Goal: Feedback & Contribution: Submit feedback/report problem

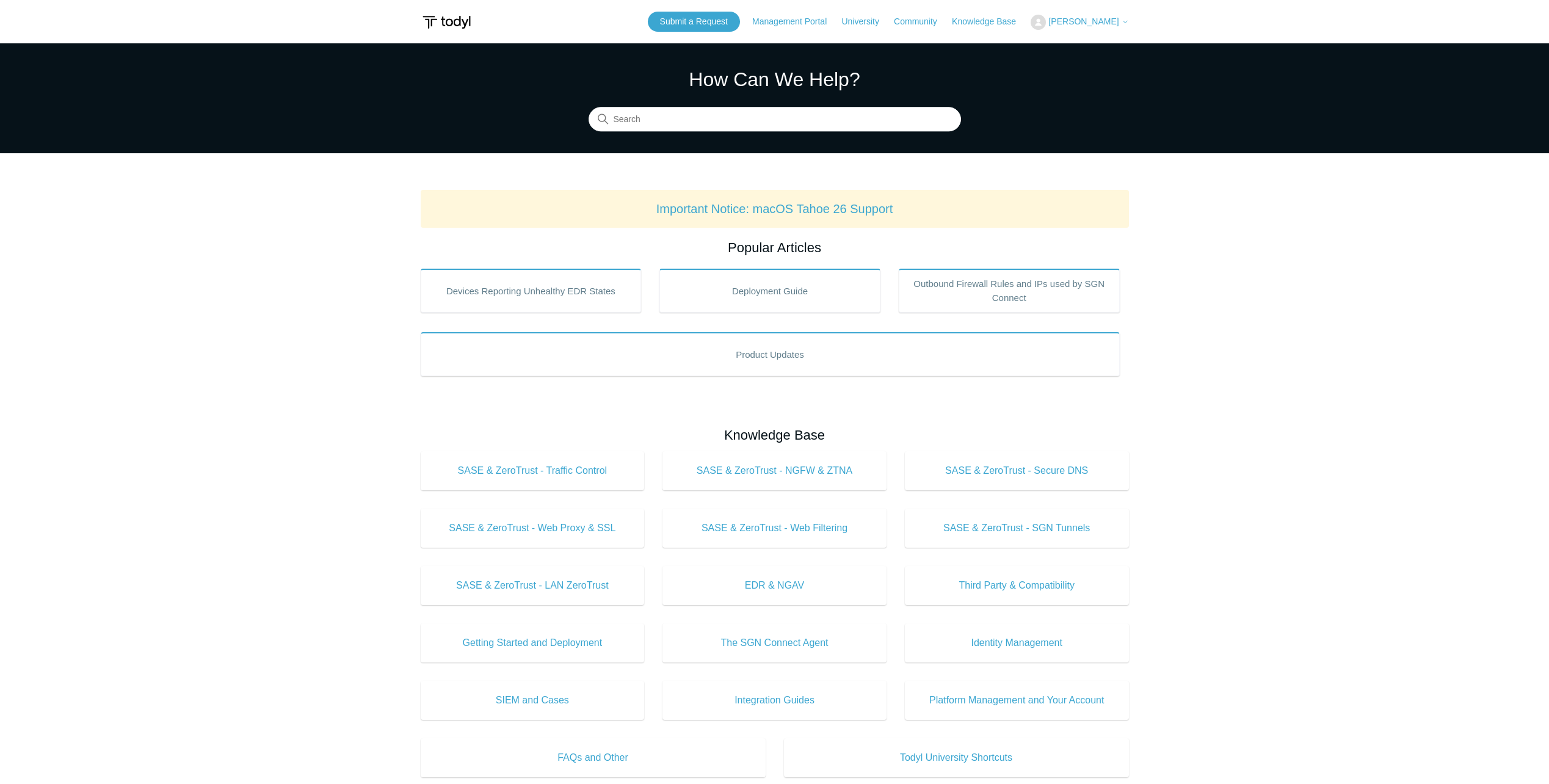
click at [1079, 21] on span "[PERSON_NAME]" at bounding box center [1083, 21] width 70 height 10
click at [1111, 55] on link "My Support Requests" at bounding box center [1090, 47] width 119 height 21
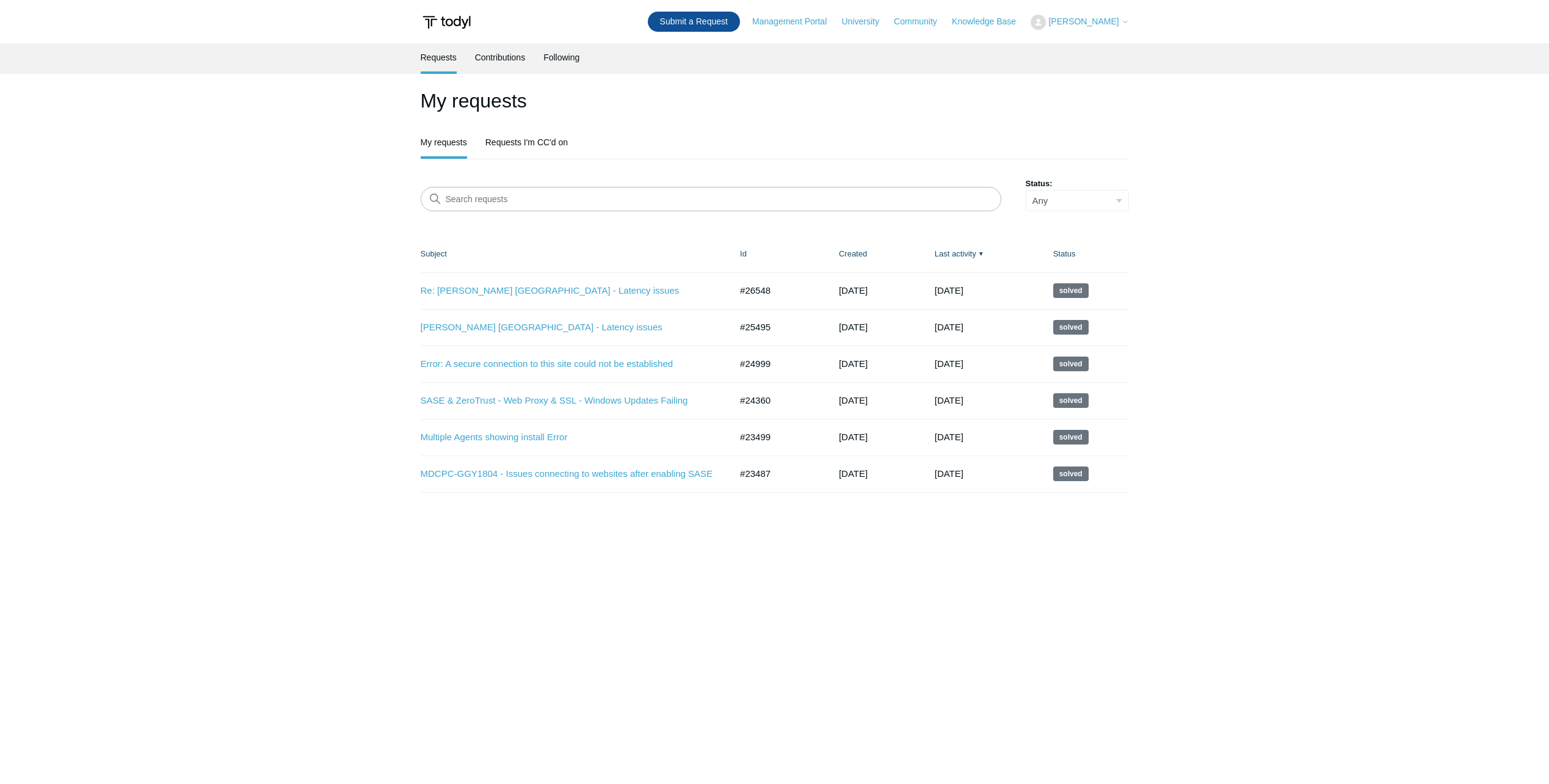
click at [709, 25] on link "Submit a Request" at bounding box center [694, 21] width 92 height 20
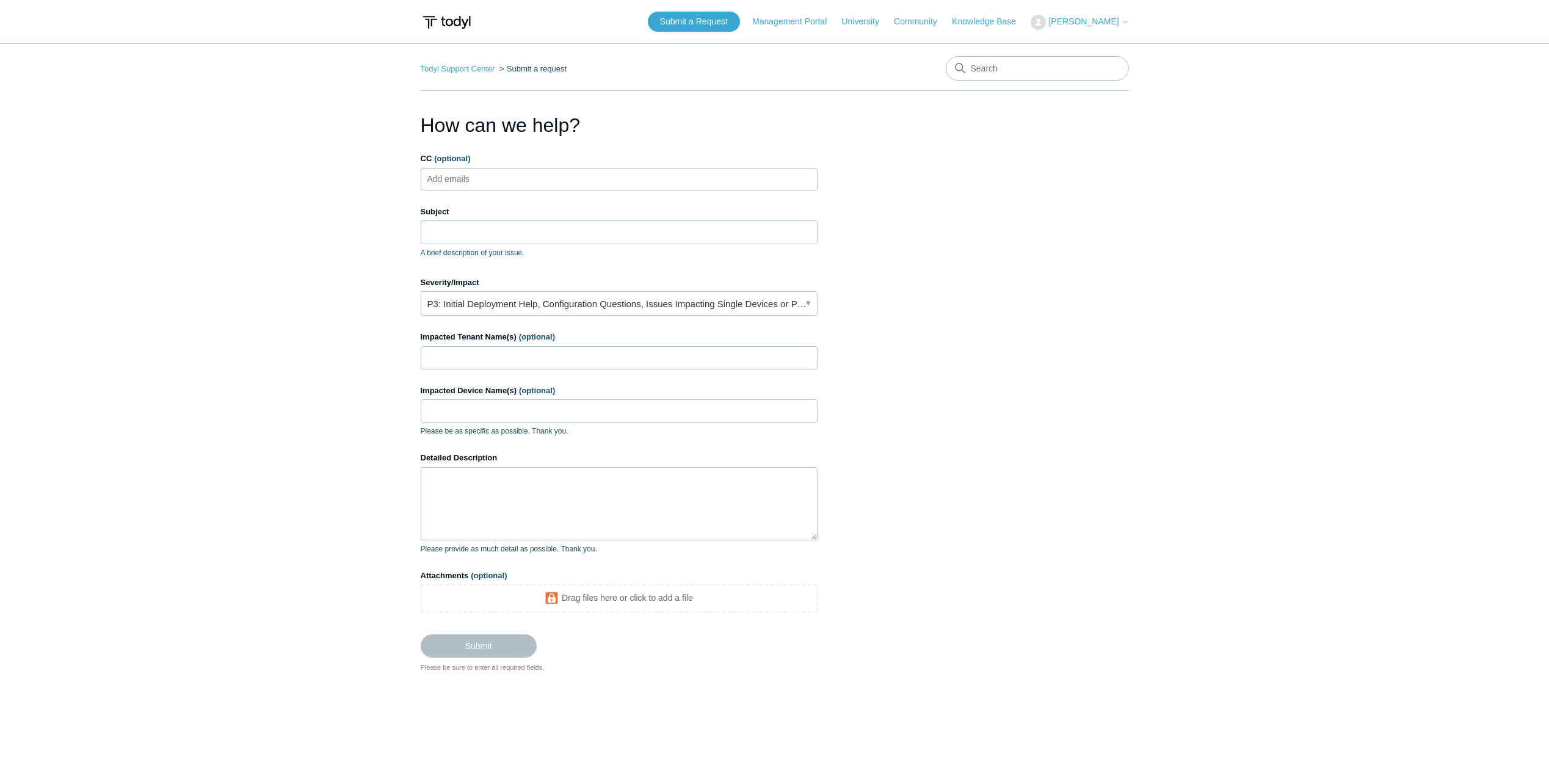
click at [563, 169] on ul "Add emails" at bounding box center [619, 179] width 397 height 23
click at [562, 177] on ul "Add emails" at bounding box center [619, 179] width 397 height 23
type input "skay@workitsafe.com"
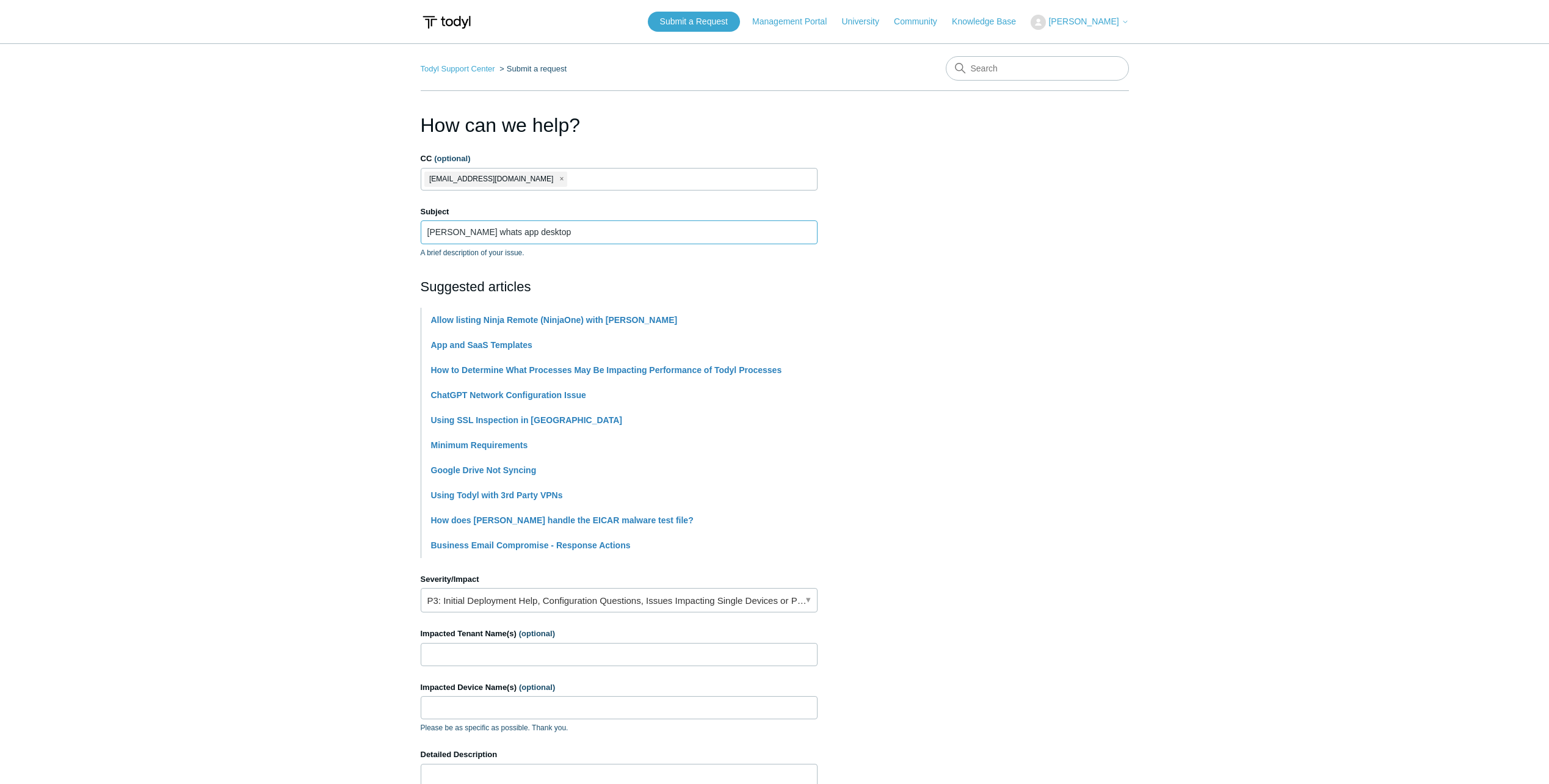
type input "Todyl SASE whats app desktop"
click at [549, 611] on link "P3: Initial Deployment Help, Configuration Questions, Issues Impacting Single D…" at bounding box center [619, 600] width 397 height 25
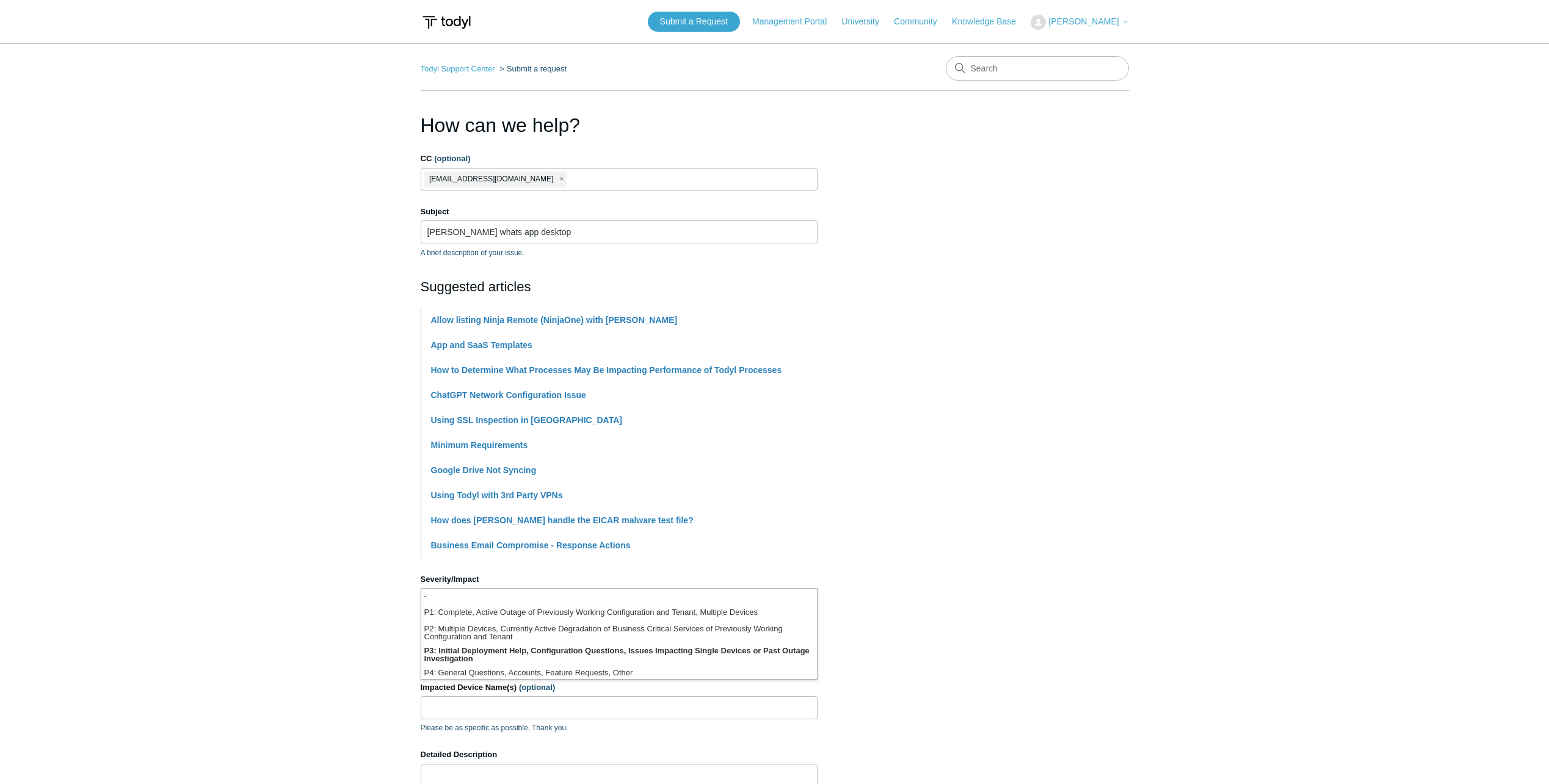
click at [990, 611] on section "How can we help? CC (optional) skay@workitsafe.com Subject Todyl SASE whats app…" at bounding box center [775, 540] width 708 height 859
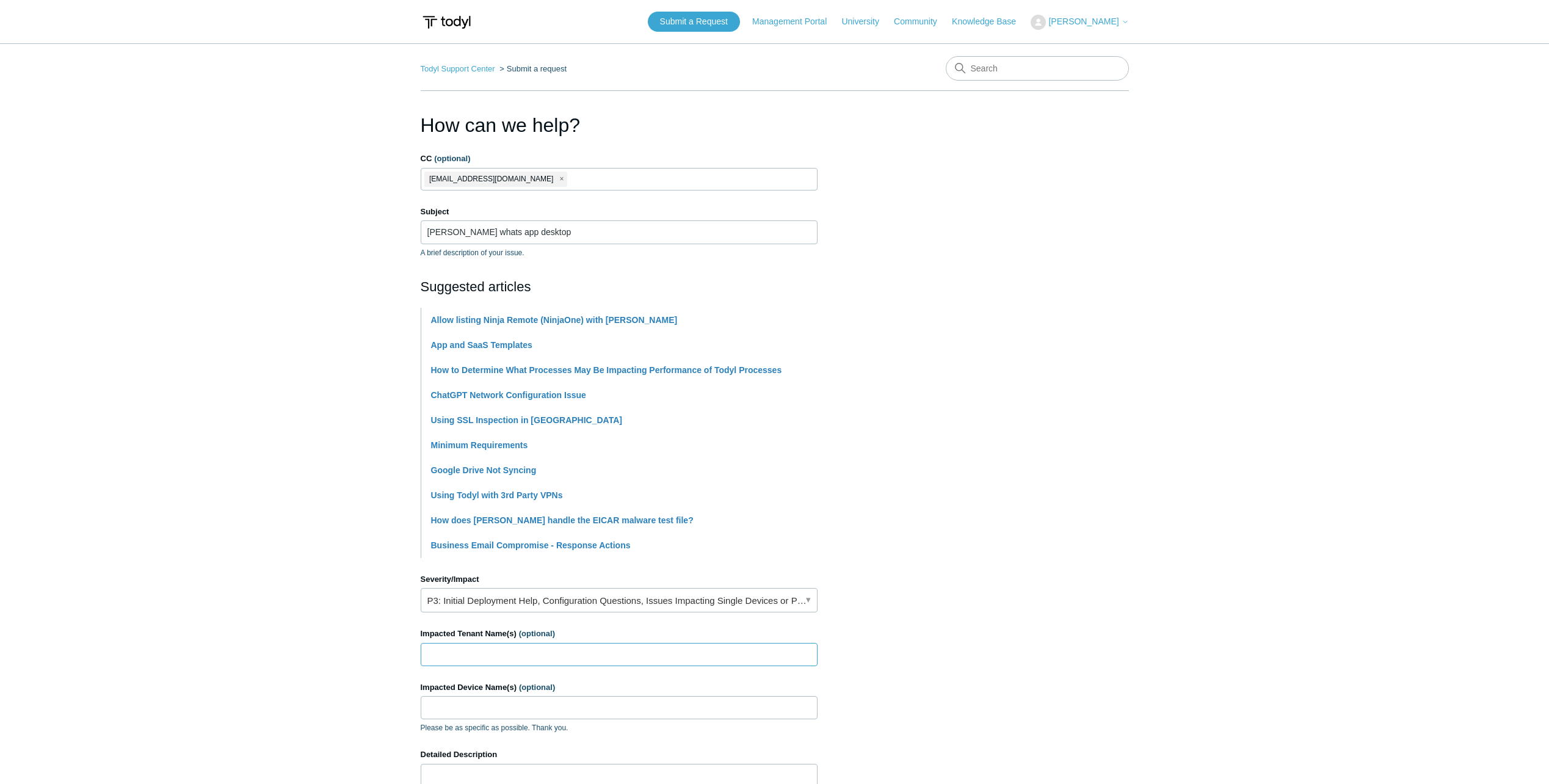
click at [546, 665] on input "Impacted Tenant Name(s) (optional)" at bounding box center [619, 655] width 397 height 23
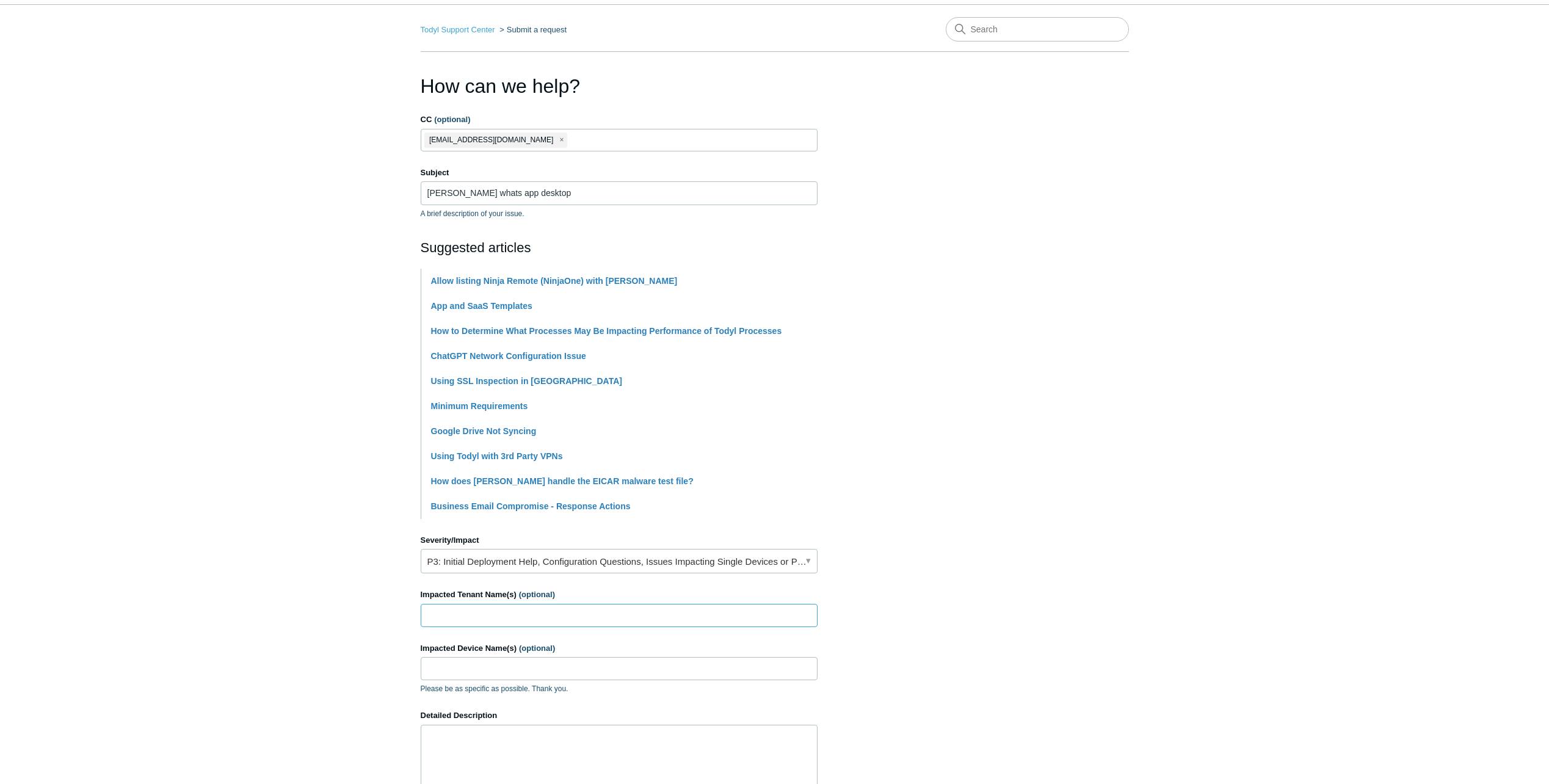
scroll to position [61, 0]
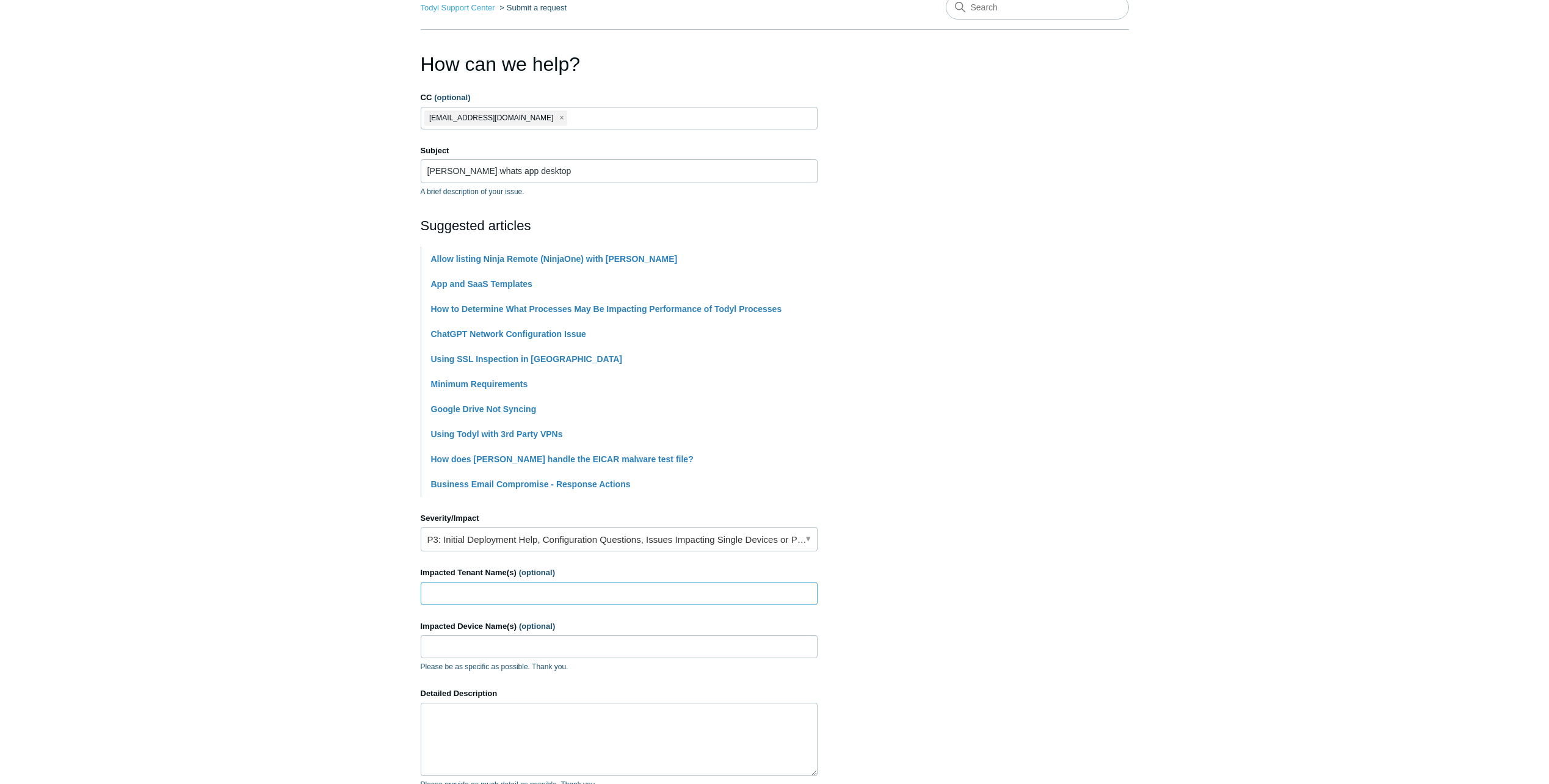
click at [578, 596] on input "Impacted Tenant Name(s) (optional)" at bounding box center [619, 594] width 397 height 23
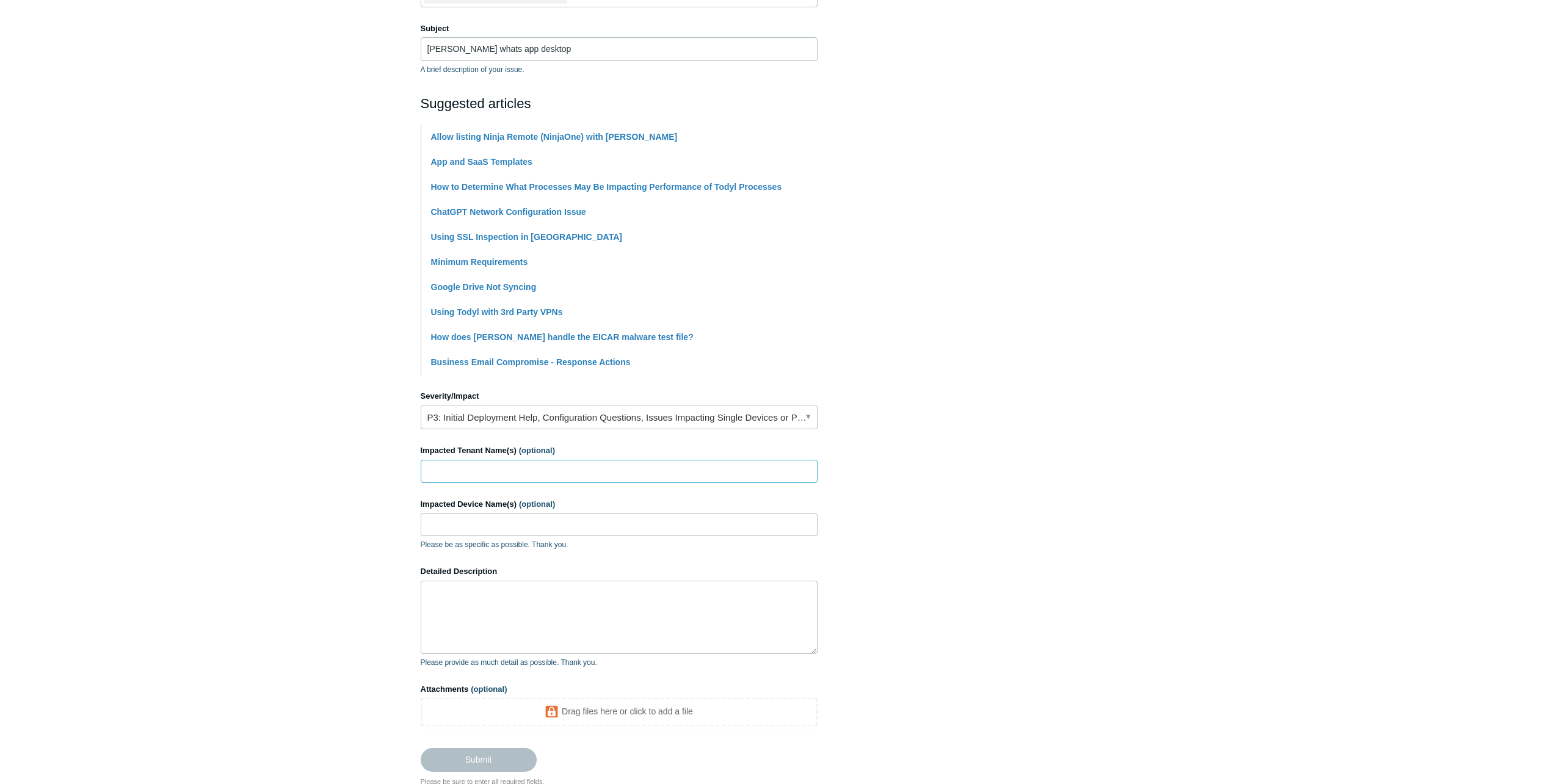
click at [552, 471] on input "Impacted Tenant Name(s) (optional)" at bounding box center [619, 471] width 397 height 23
type input "M&D Capital"
click at [552, 475] on input "M&D Capital" at bounding box center [619, 471] width 397 height 23
click at [524, 520] on input "Impacted Device Name(s) (optional)" at bounding box center [619, 525] width 397 height 23
click at [521, 531] on input "Impacted Device Name(s) (optional)" at bounding box center [619, 525] width 397 height 23
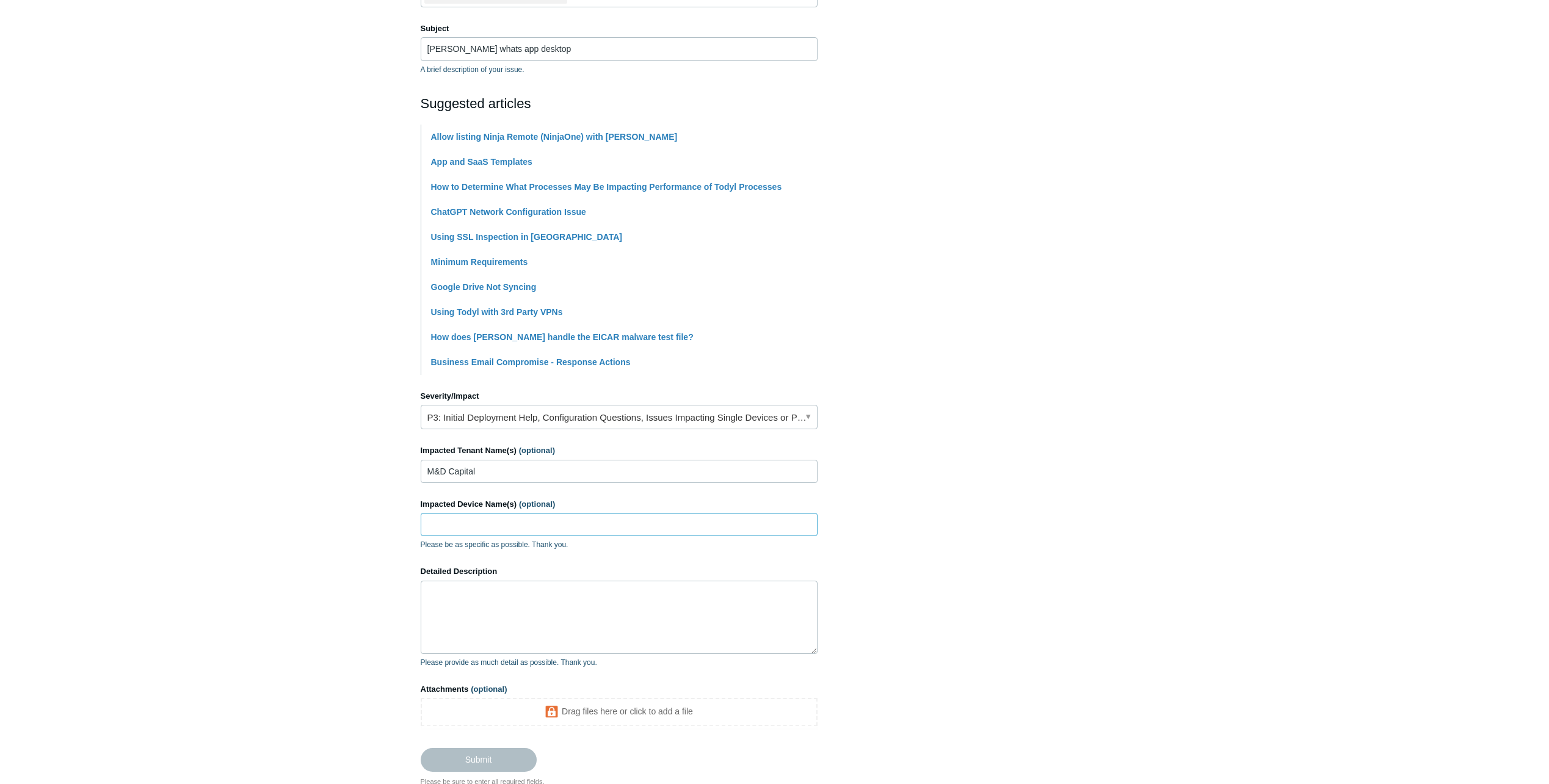
paste input "MDCPC-24SP574"
type input "MDCPC-24SP574"
click at [502, 603] on textarea "Detailed Description" at bounding box center [619, 617] width 397 height 74
drag, startPoint x: 565, startPoint y: 584, endPoint x: 560, endPoint y: 595, distance: 12.1
click at [565, 584] on textarea "Detailed Description" at bounding box center [619, 617] width 397 height 74
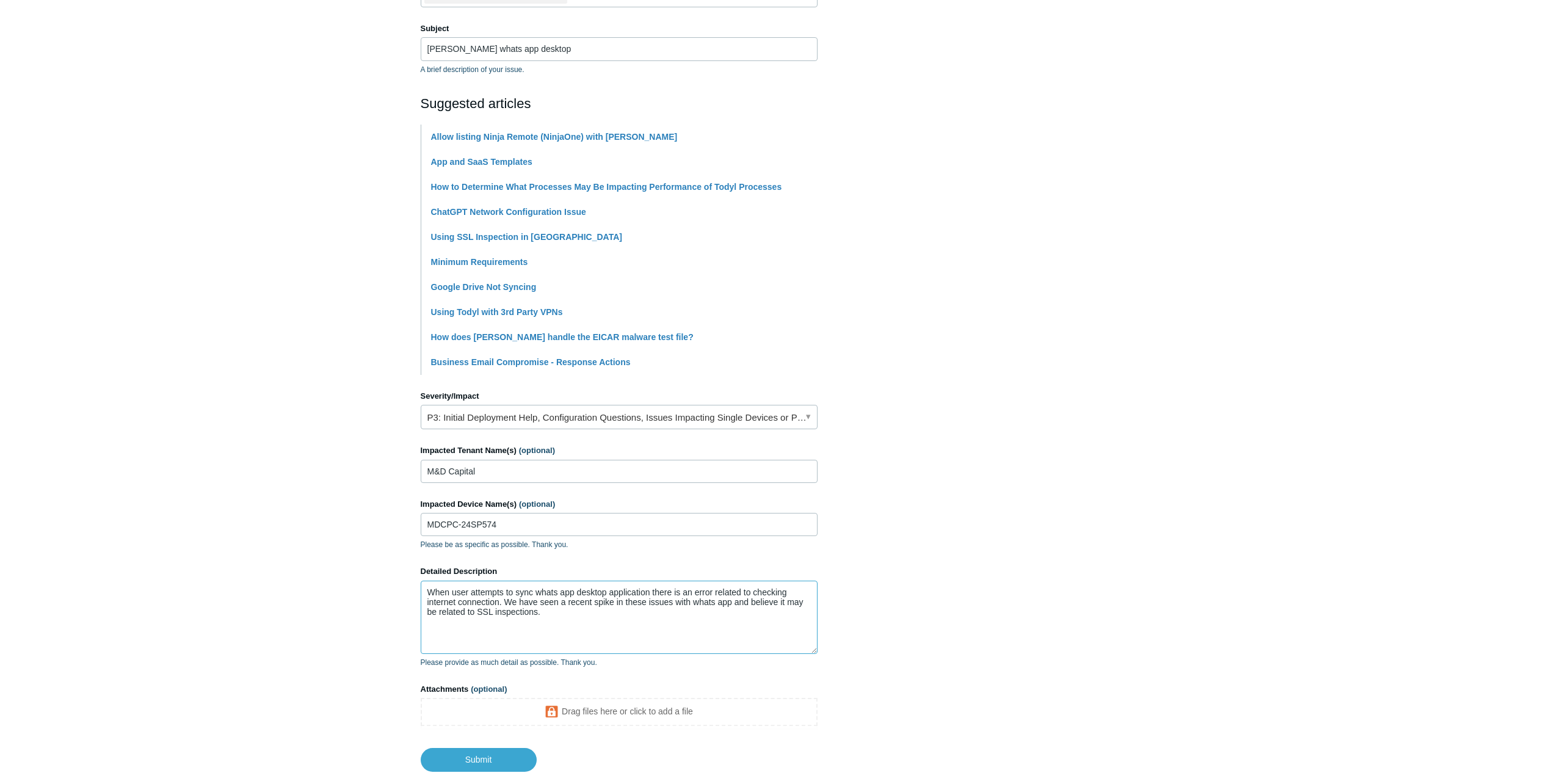
click at [600, 618] on textarea "When user attempts to sync whats app desktop application there is an error rela…" at bounding box center [619, 617] width 397 height 74
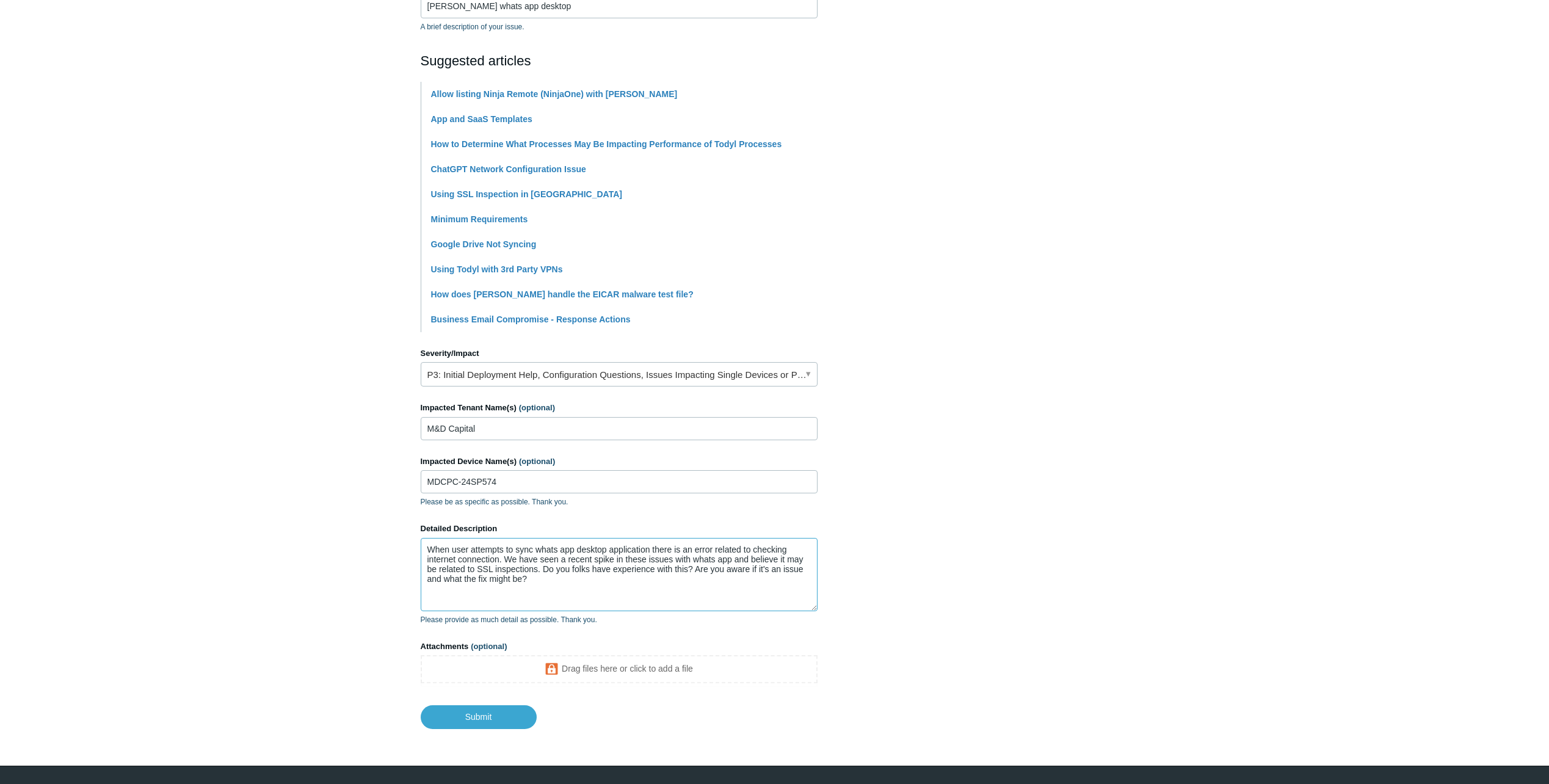
scroll to position [255, 0]
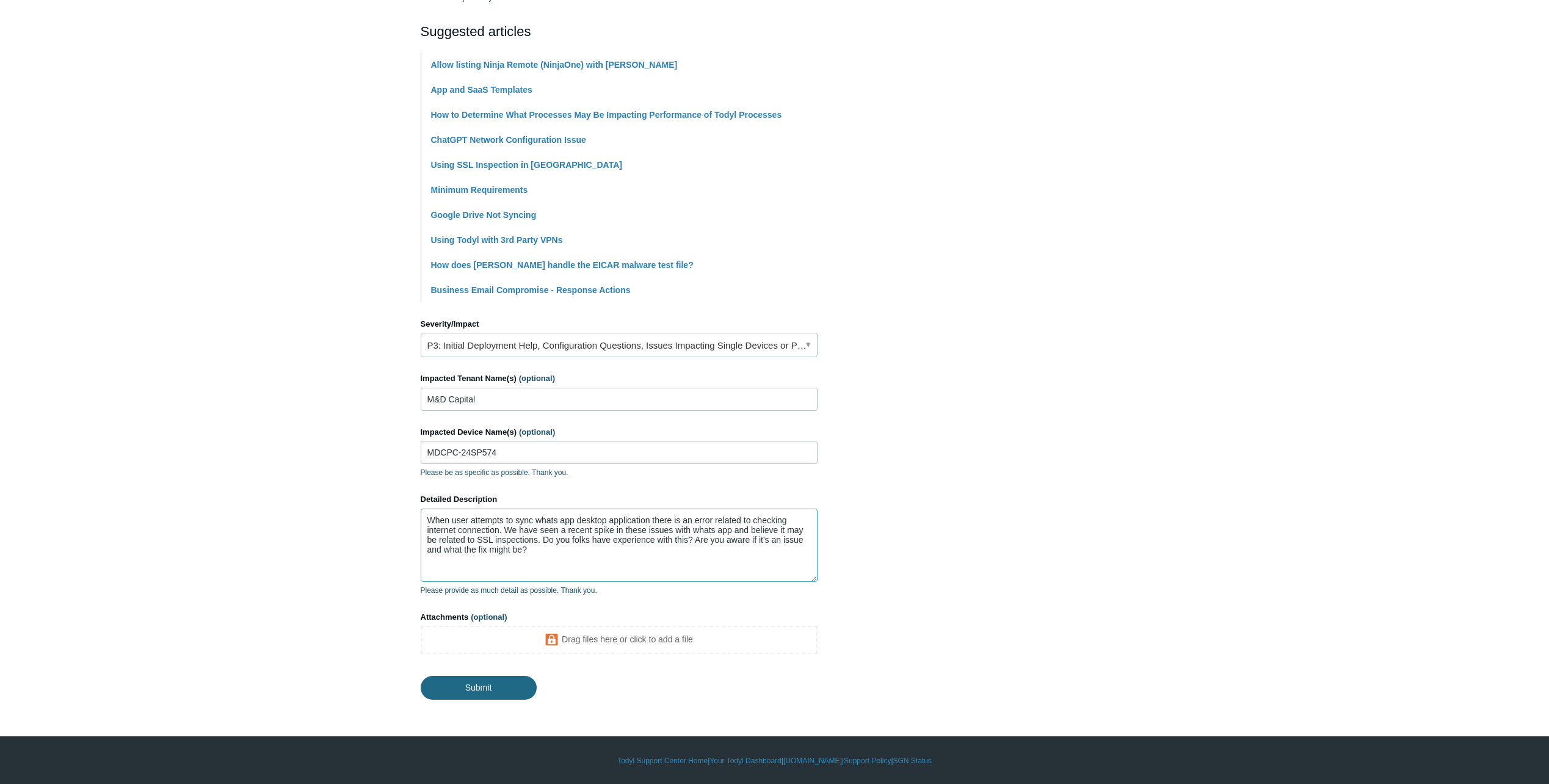
type textarea "When user attempts to sync whats app desktop application there is an error rela…"
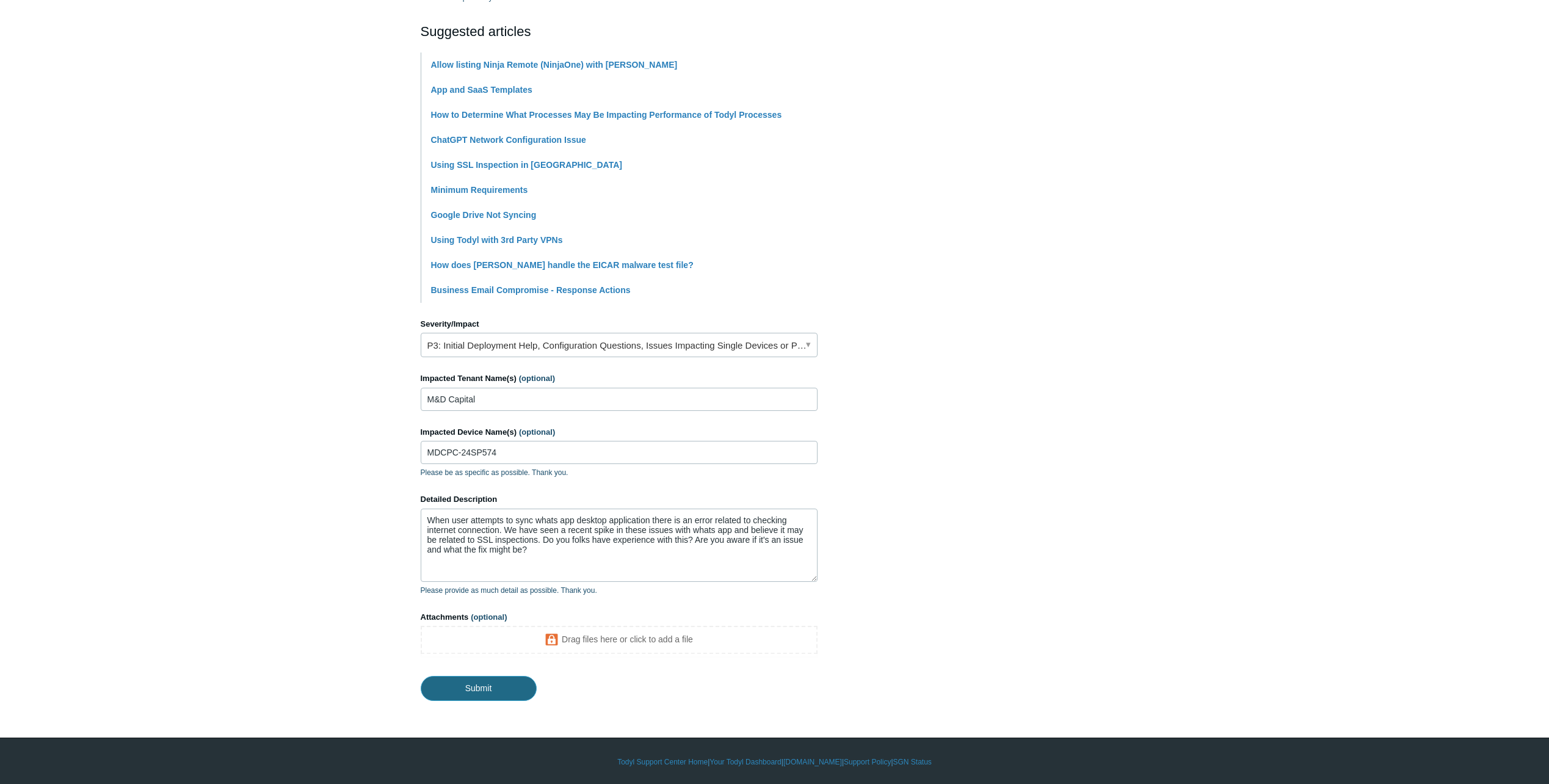
click at [505, 684] on input "Submit" at bounding box center [479, 688] width 116 height 25
